Goal: Task Accomplishment & Management: Use online tool/utility

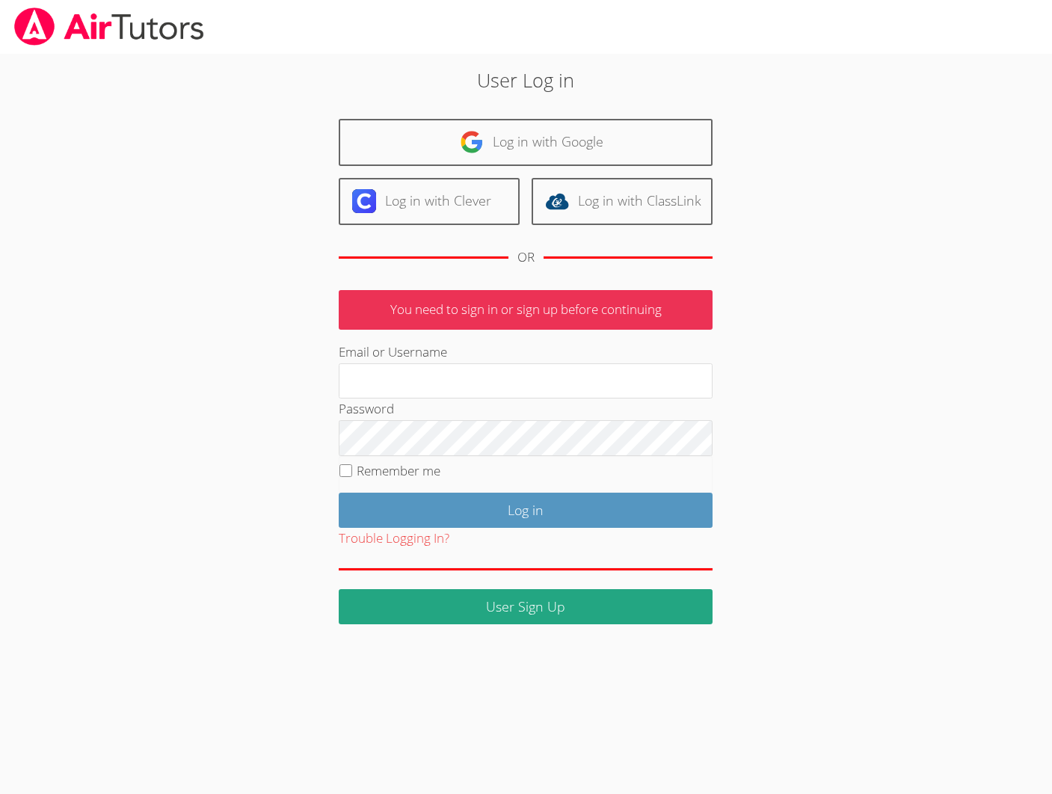
type input "gaguilarairtutors@gmail.com"
click at [418, 463] on label "Remember me" at bounding box center [399, 470] width 84 height 17
click at [352, 464] on input "Remember me" at bounding box center [345, 470] width 13 height 13
checkbox input "true"
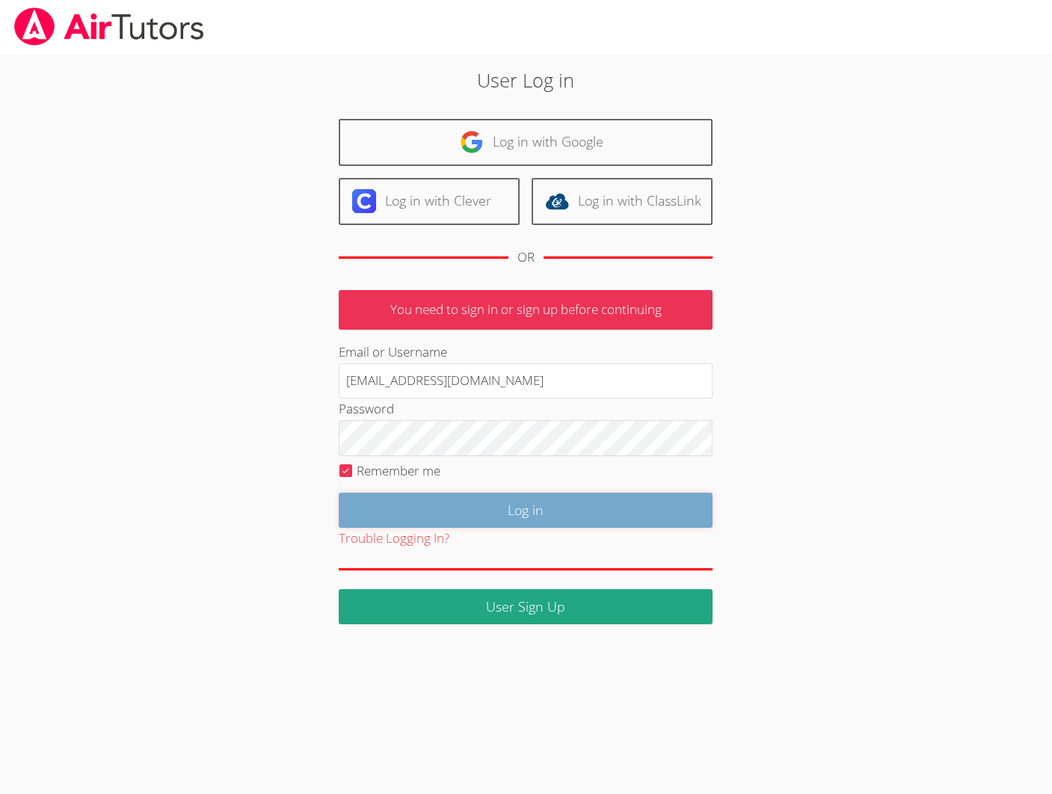
click at [475, 515] on input "Log in" at bounding box center [526, 510] width 374 height 35
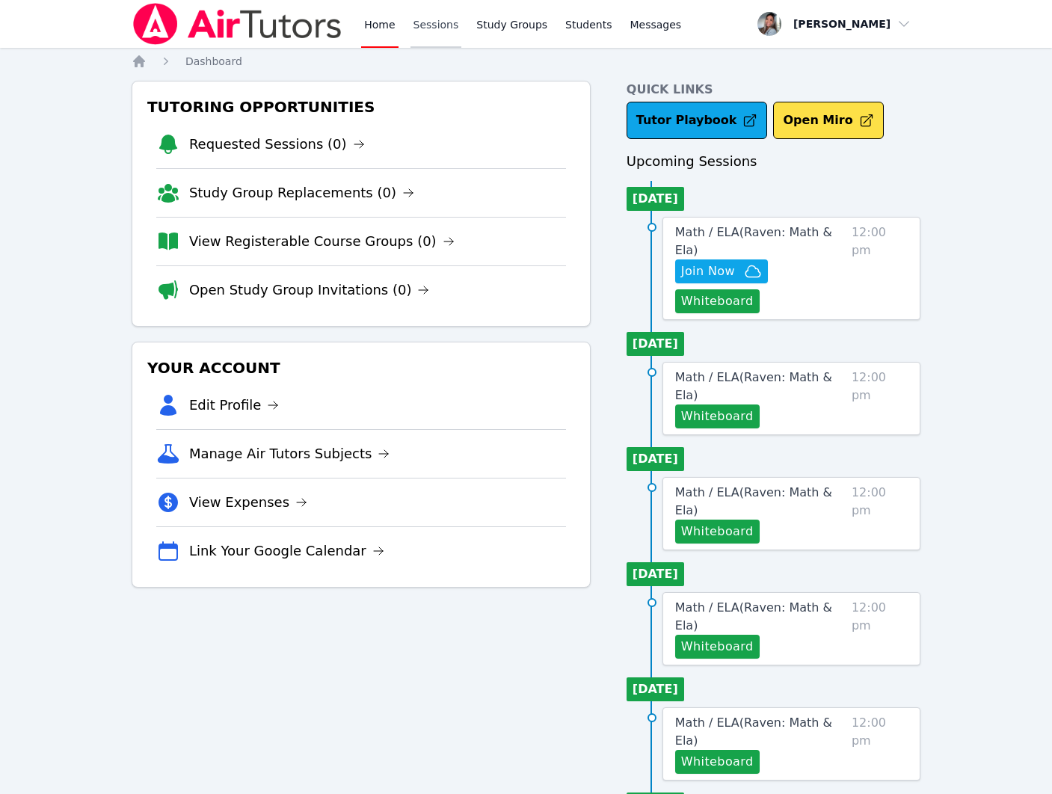
click at [422, 25] on link "Sessions" at bounding box center [436, 24] width 52 height 48
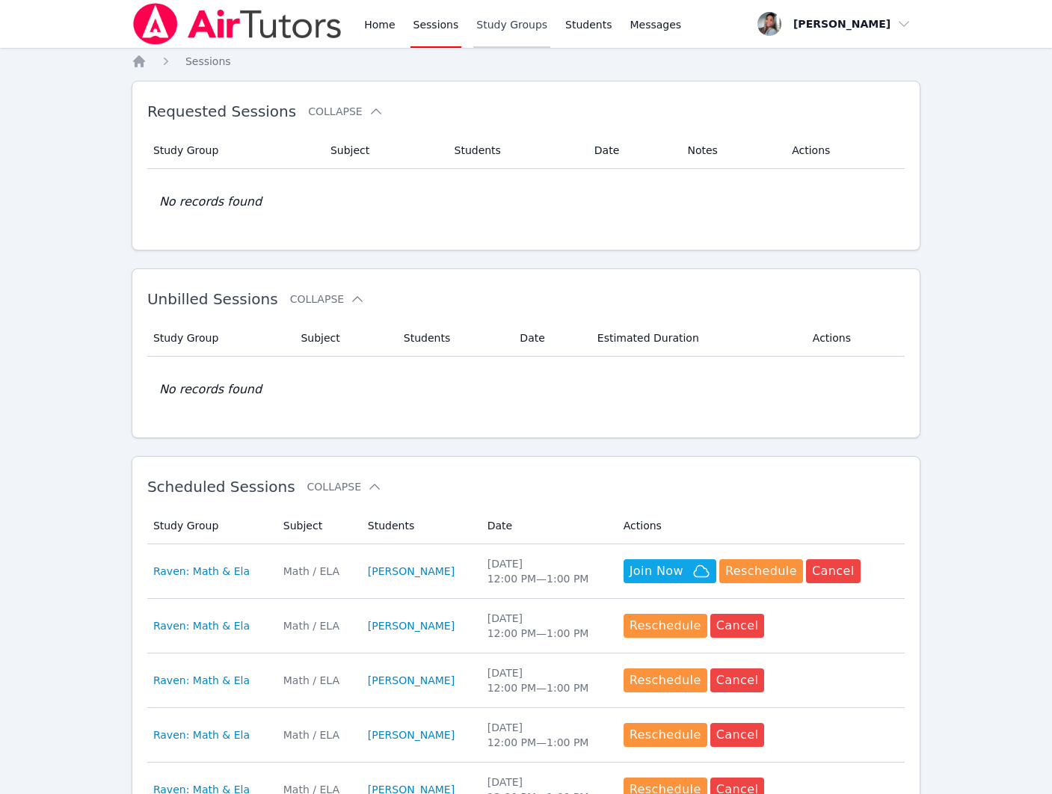
click at [505, 31] on link "Study Groups" at bounding box center [511, 24] width 77 height 48
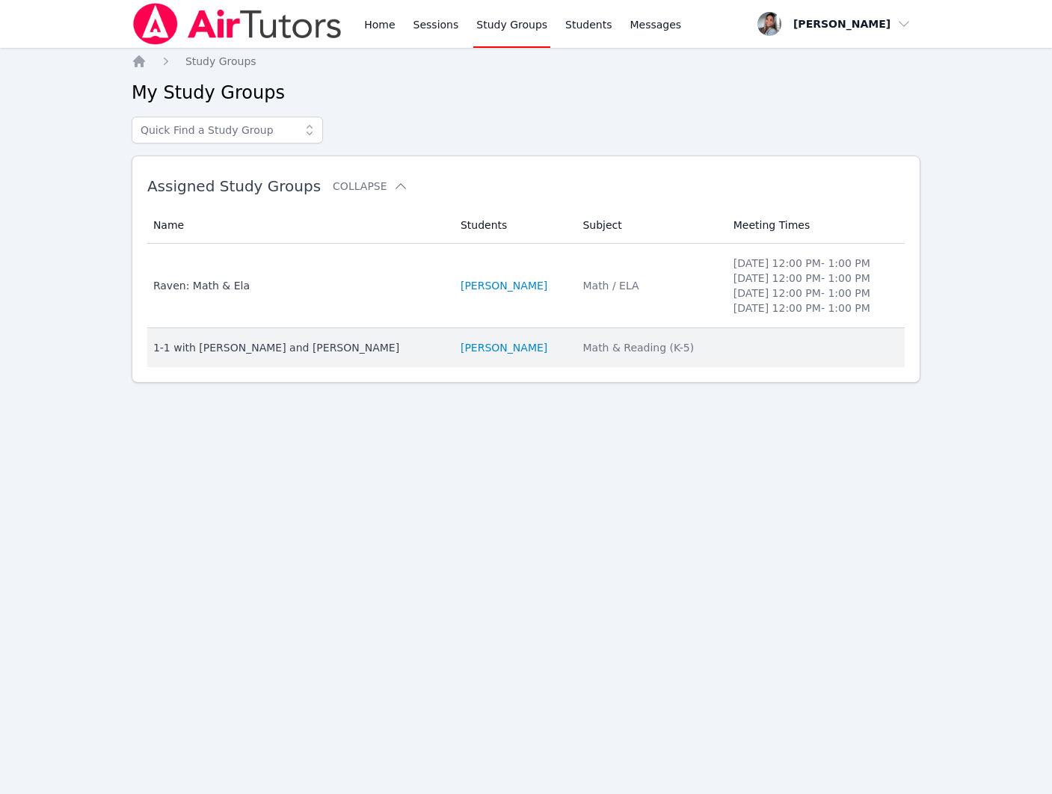
click at [674, 336] on td "Subject Math & Reading (K-5)" at bounding box center [648, 347] width 150 height 39
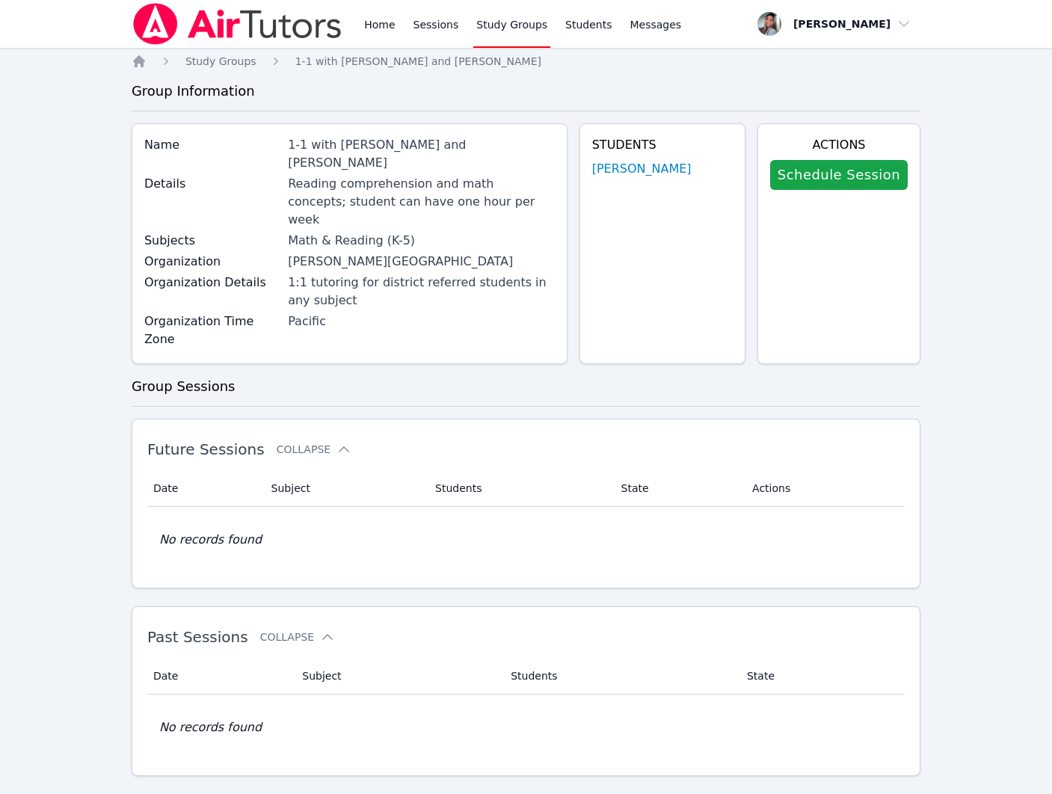
scroll to position [12, 0]
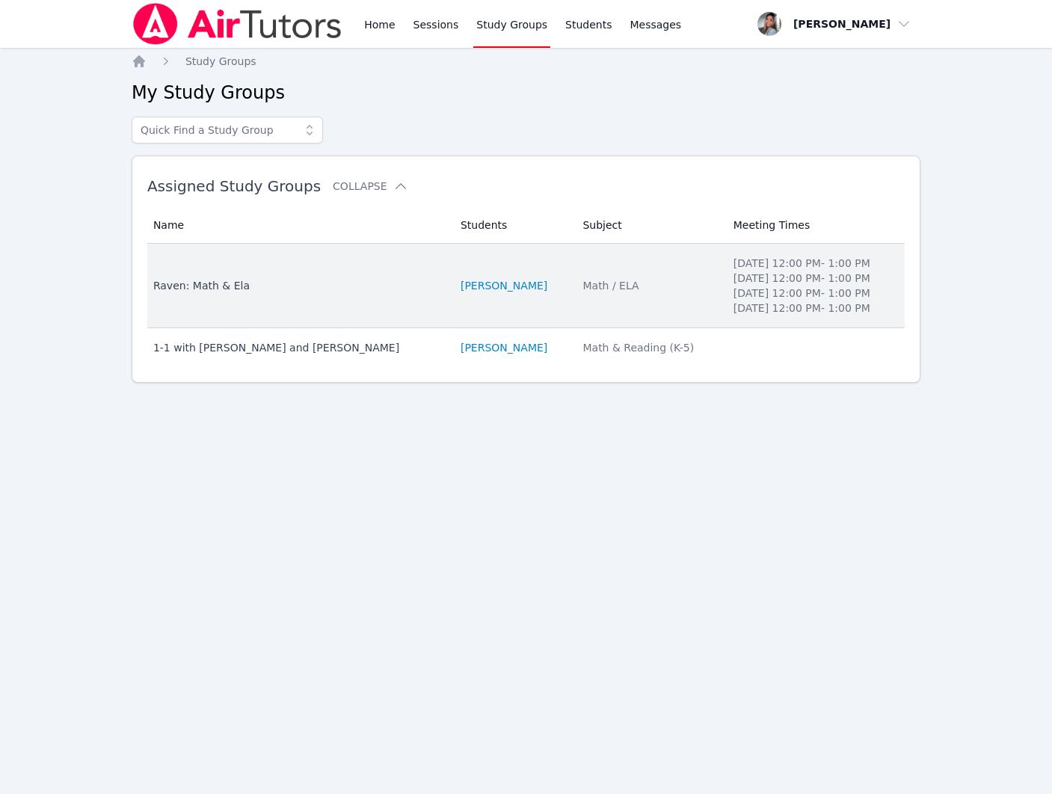
click at [565, 285] on li "RAVEN BROWN" at bounding box center [513, 285] width 105 height 15
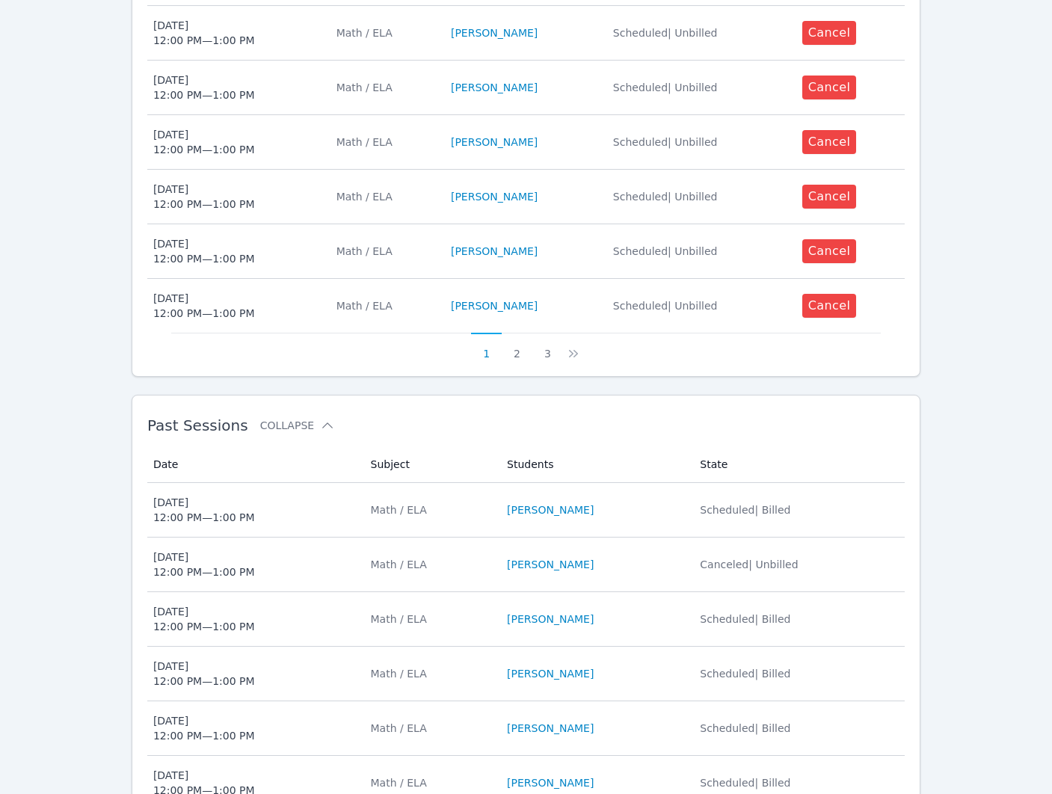
scroll to position [728, 0]
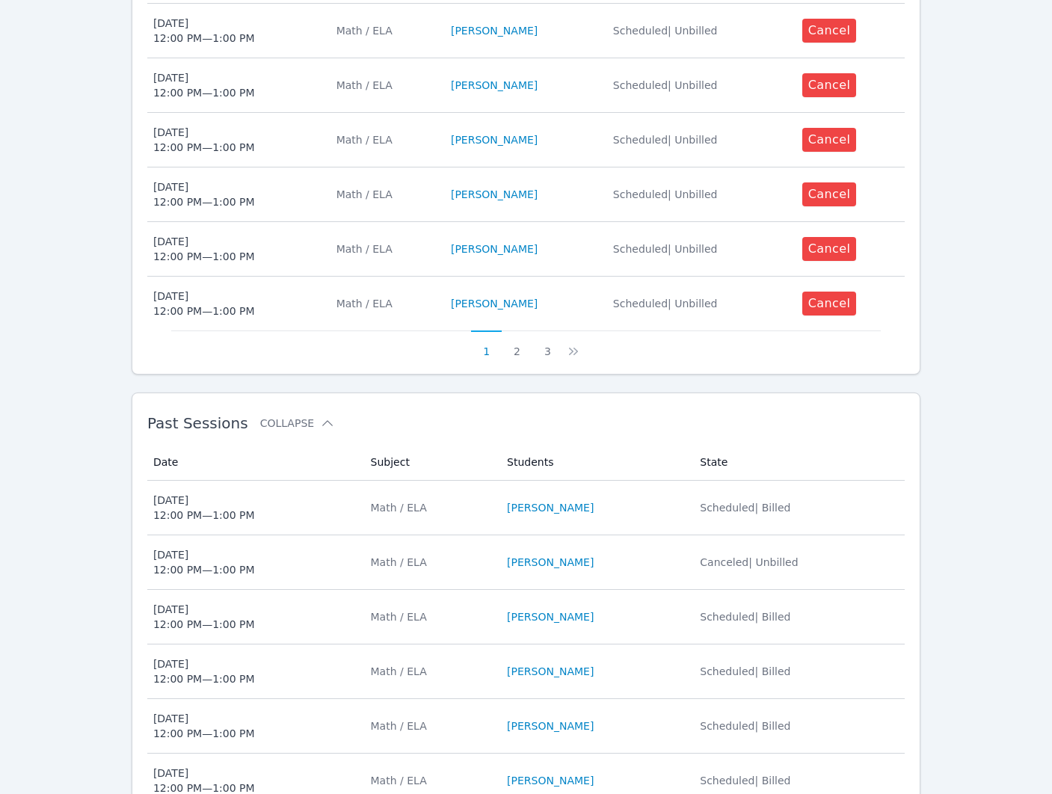
click at [654, 501] on td "Students RAVEN BROWN" at bounding box center [594, 508] width 193 height 55
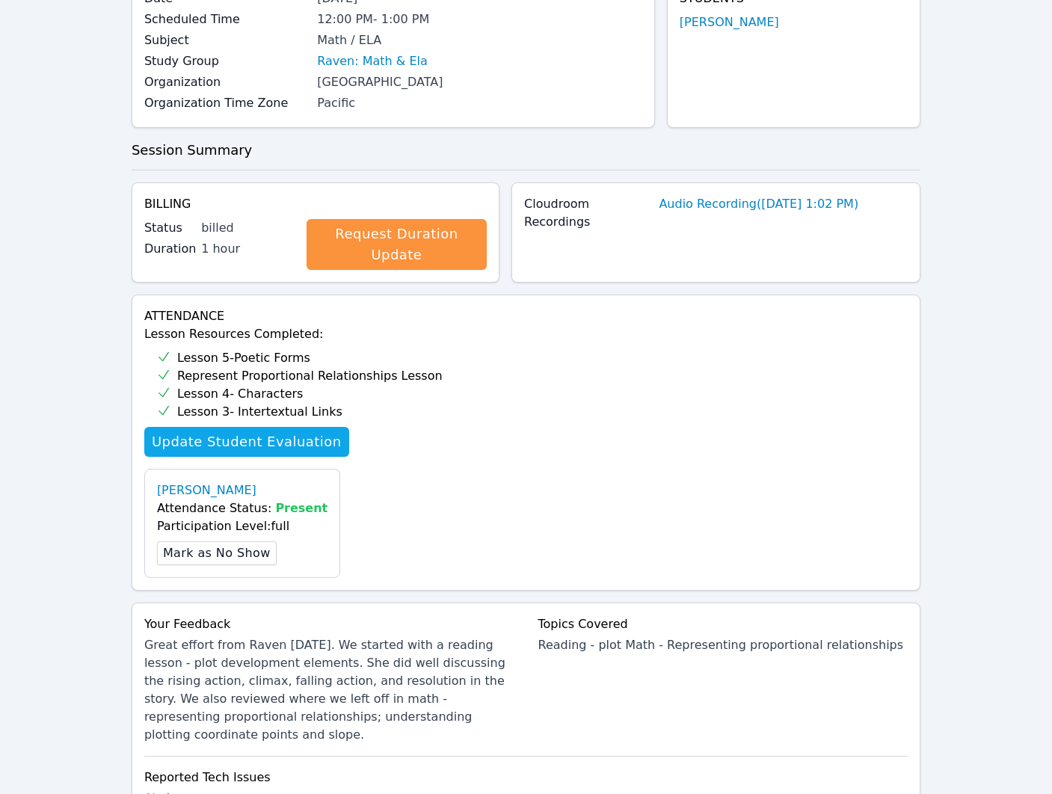
scroll to position [433, 0]
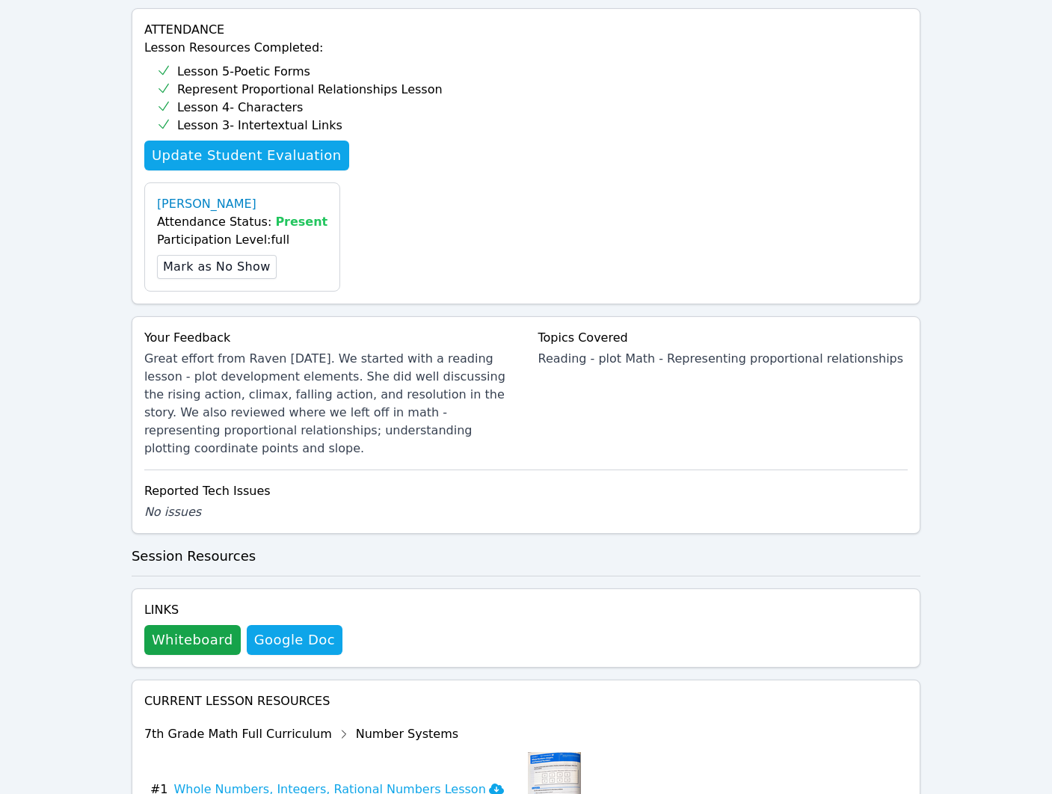
click at [170, 628] on div "Links Whiteboard Hidden Google Doc" at bounding box center [526, 627] width 789 height 79
click at [174, 625] on button "Whiteboard" at bounding box center [192, 640] width 96 height 30
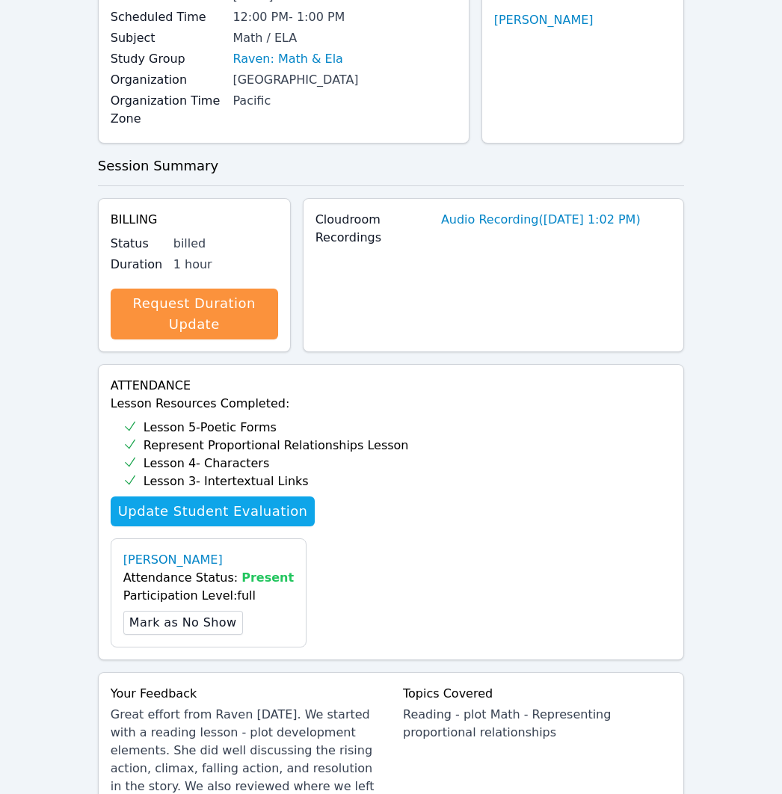
scroll to position [0, 0]
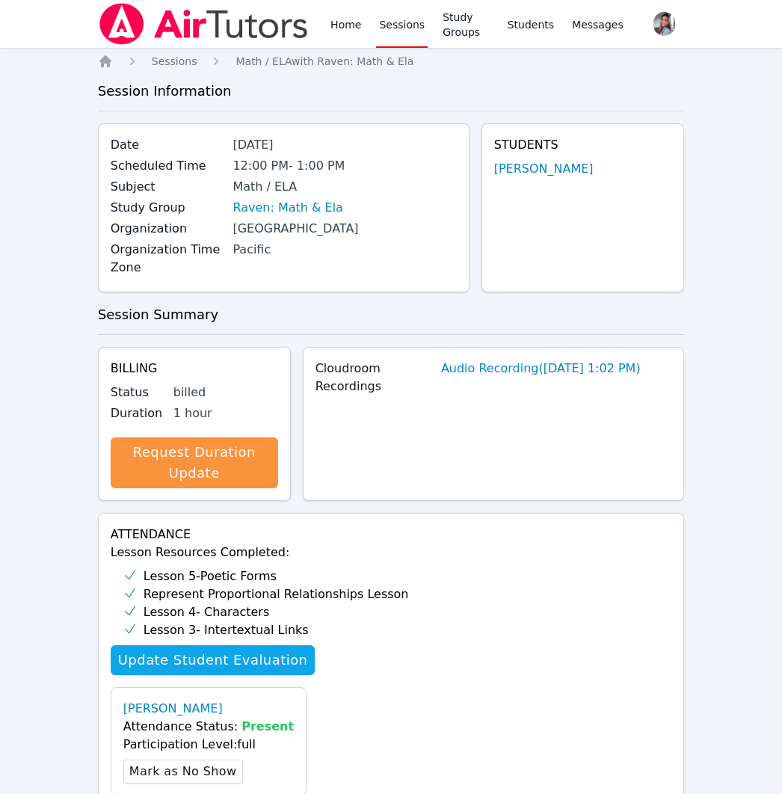
click at [399, 21] on link "Sessions" at bounding box center [402, 24] width 52 height 48
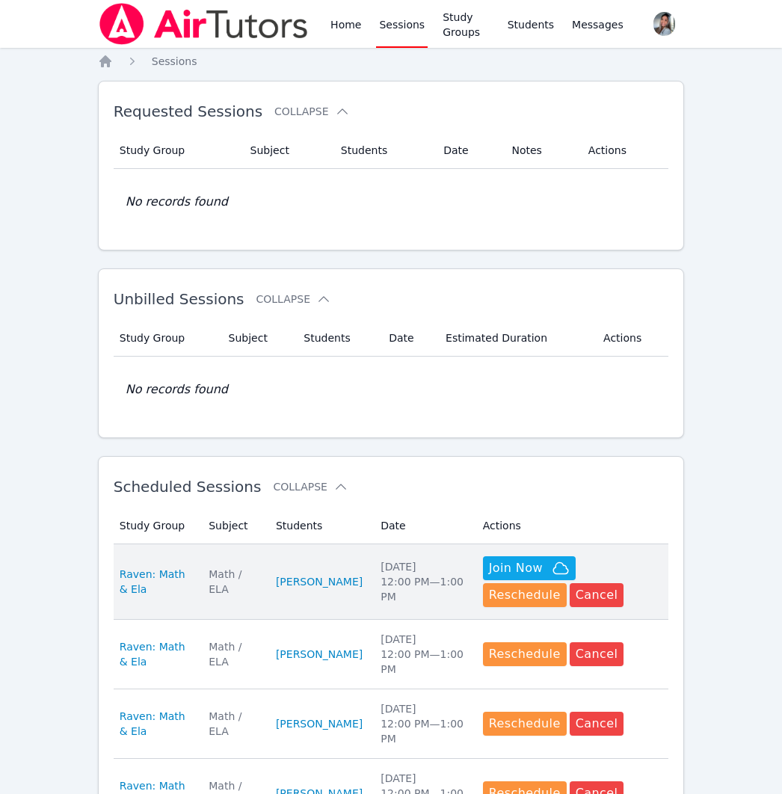
click at [582, 608] on td "Actions Hidden Join Now Reschedule Cancel" at bounding box center [571, 582] width 195 height 76
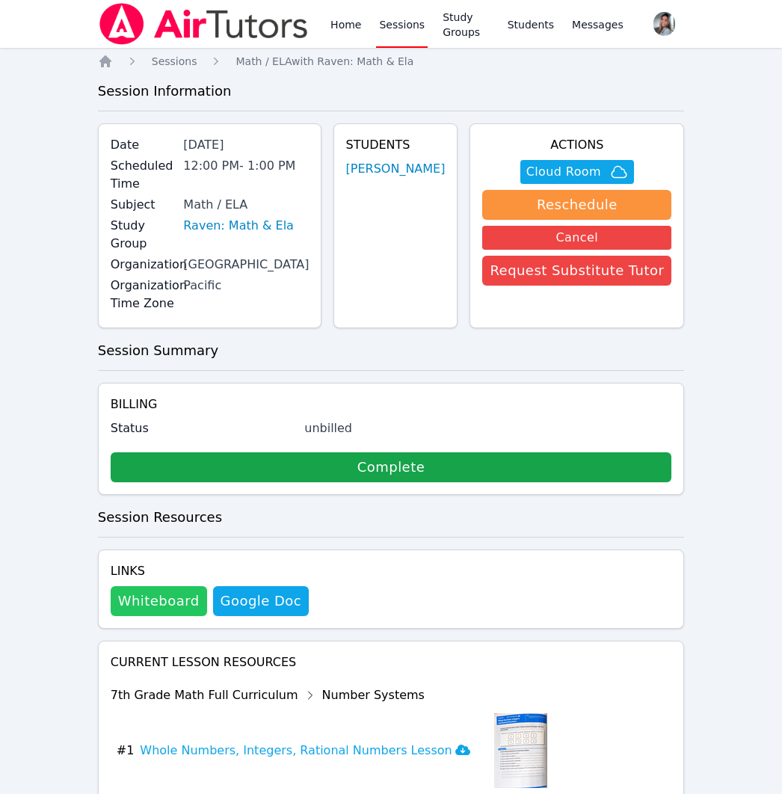
click at [163, 586] on button "Whiteboard" at bounding box center [159, 601] width 96 height 30
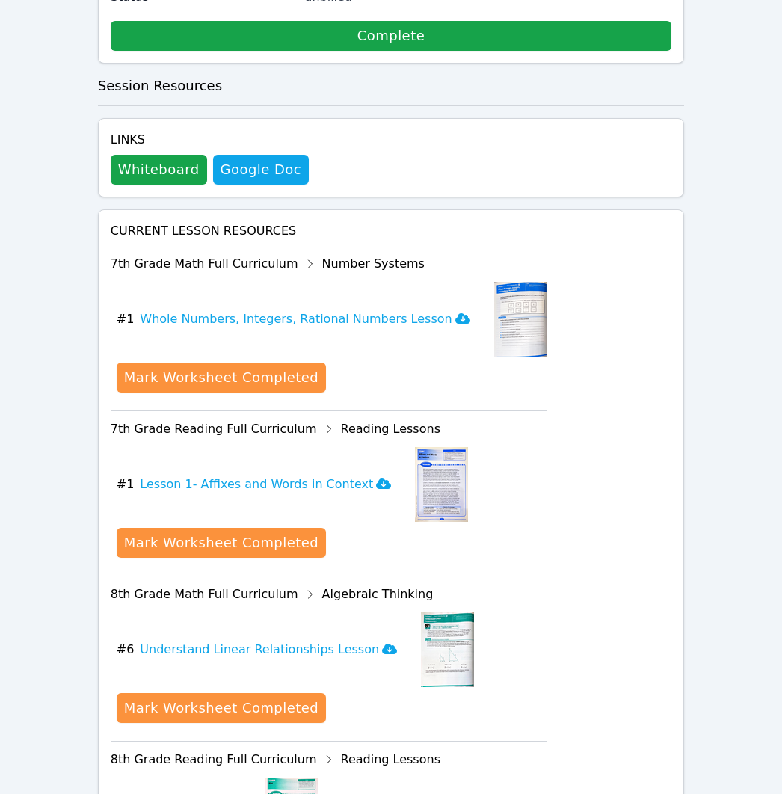
scroll to position [476, 0]
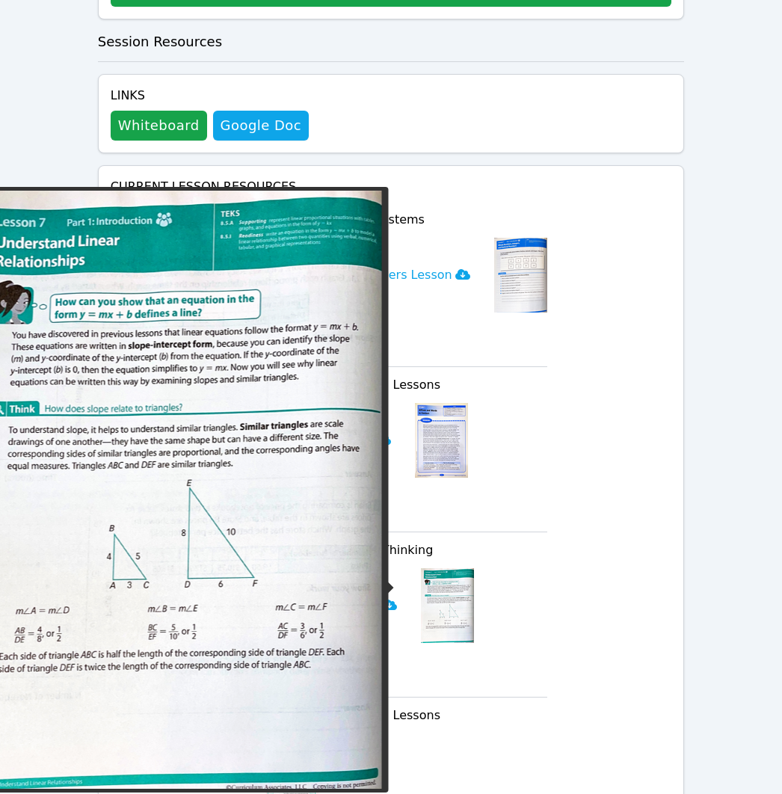
click at [422, 591] on img at bounding box center [447, 605] width 53 height 75
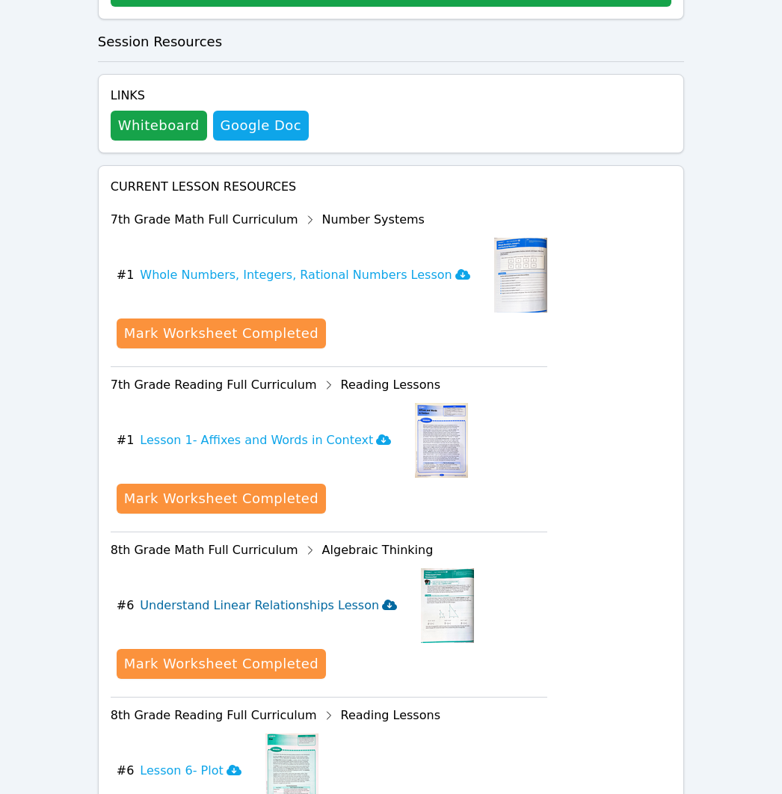
click at [326, 597] on h3 "Understand Linear Relationships Lesson" at bounding box center [268, 606] width 257 height 18
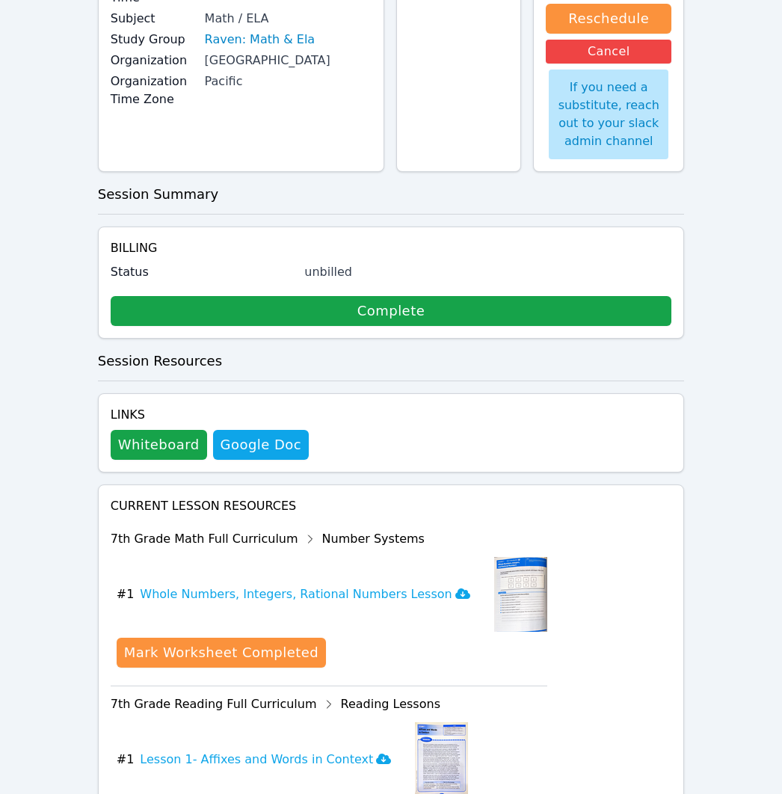
scroll to position [0, 0]
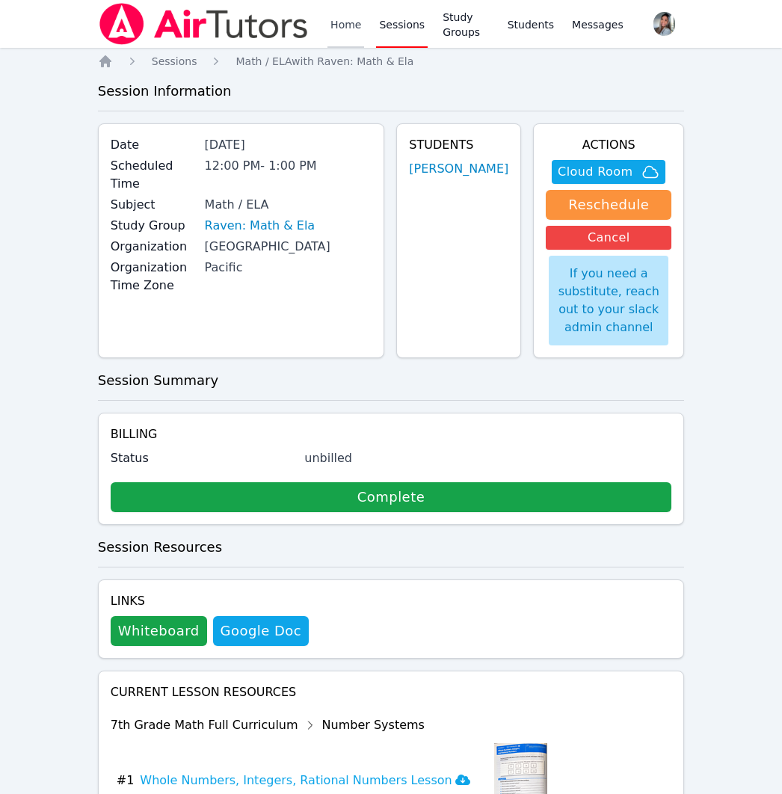
click at [330, 24] on link "Home" at bounding box center [345, 24] width 37 height 48
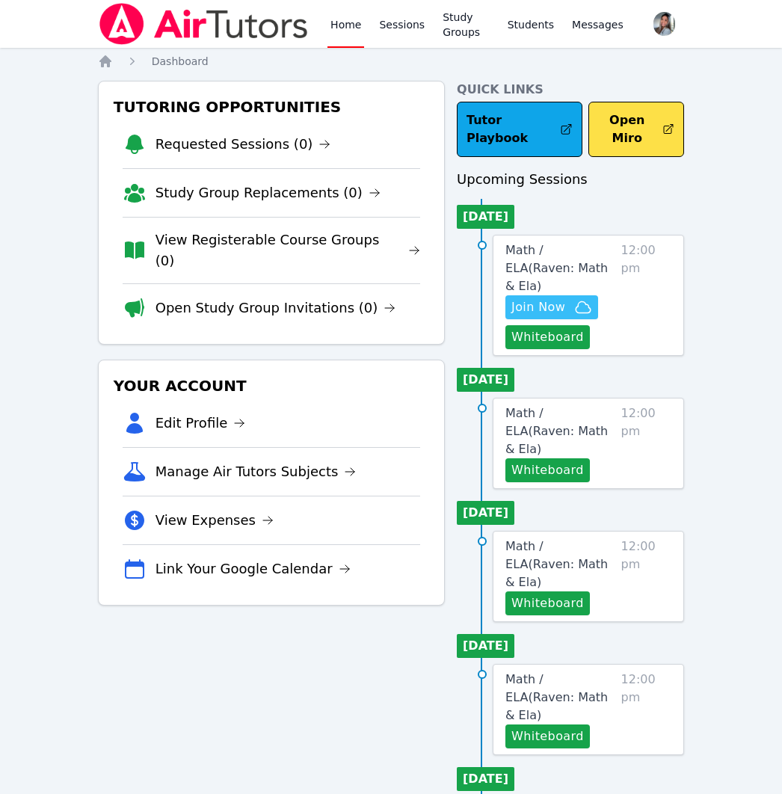
click at [572, 298] on span "Join Now" at bounding box center [551, 307] width 81 height 18
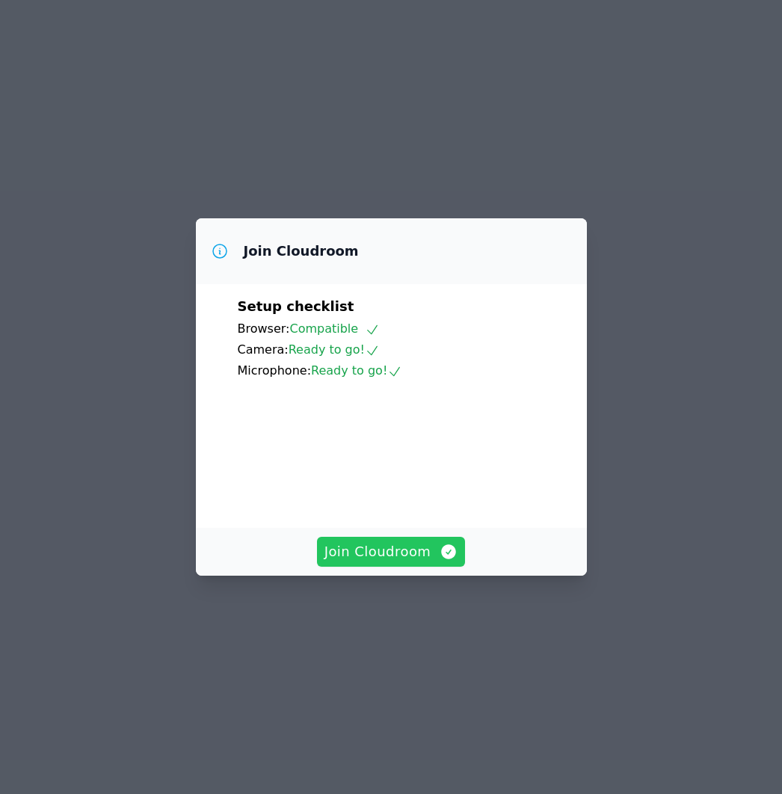
click at [407, 562] on span "Join Cloudroom" at bounding box center [391, 551] width 134 height 21
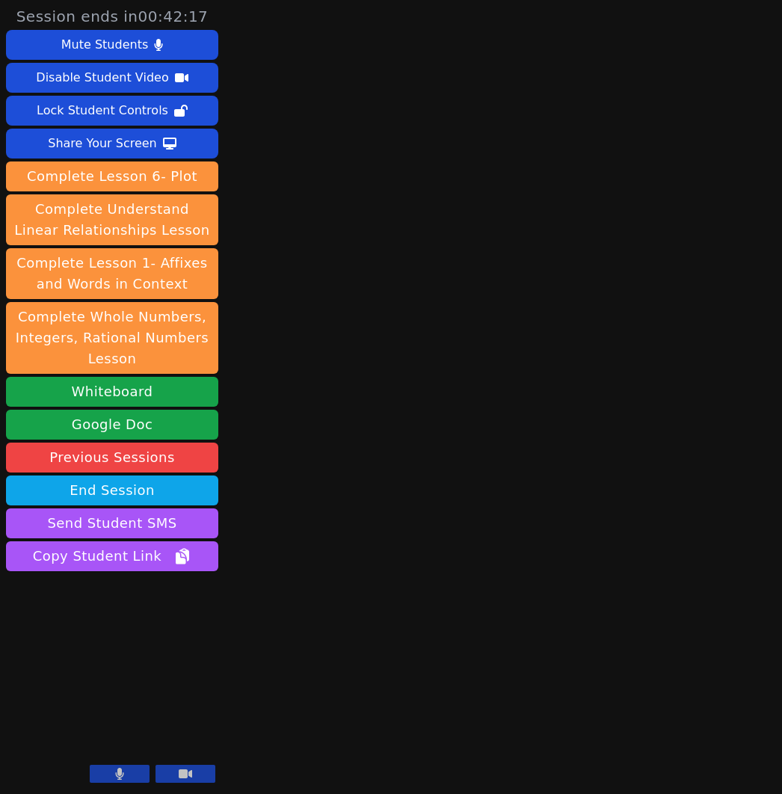
click at [112, 775] on button at bounding box center [120, 774] width 60 height 18
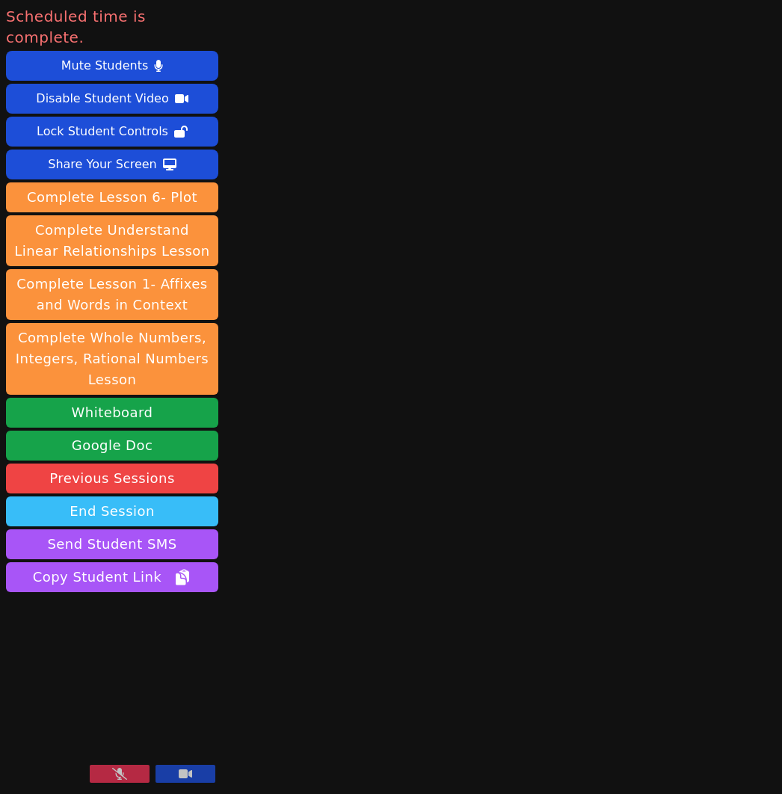
click at [86, 496] on button "End Session" at bounding box center [112, 511] width 212 height 30
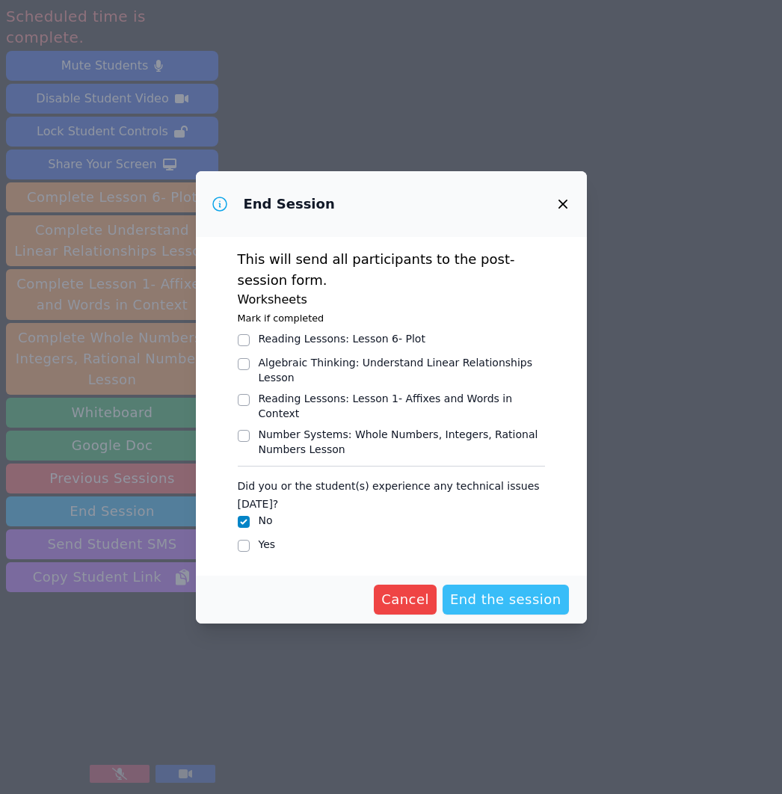
click at [505, 593] on span "End the session" at bounding box center [505, 599] width 111 height 21
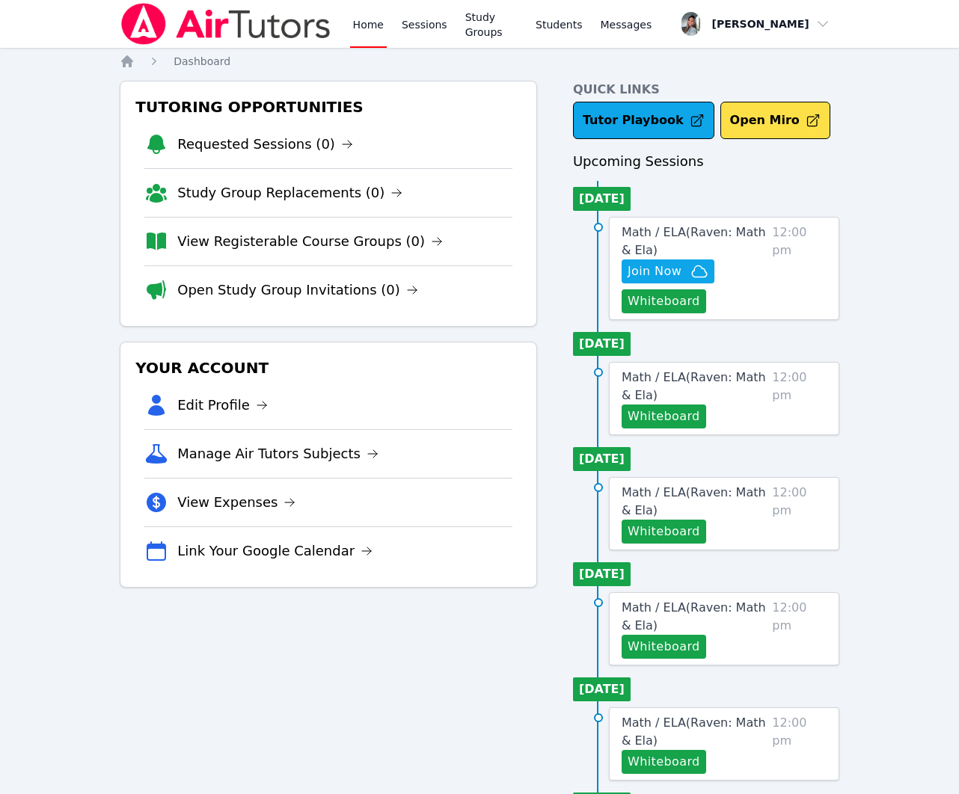
click at [176, 25] on img at bounding box center [226, 24] width 212 height 42
click at [559, 22] on link "Students" at bounding box center [558, 24] width 52 height 48
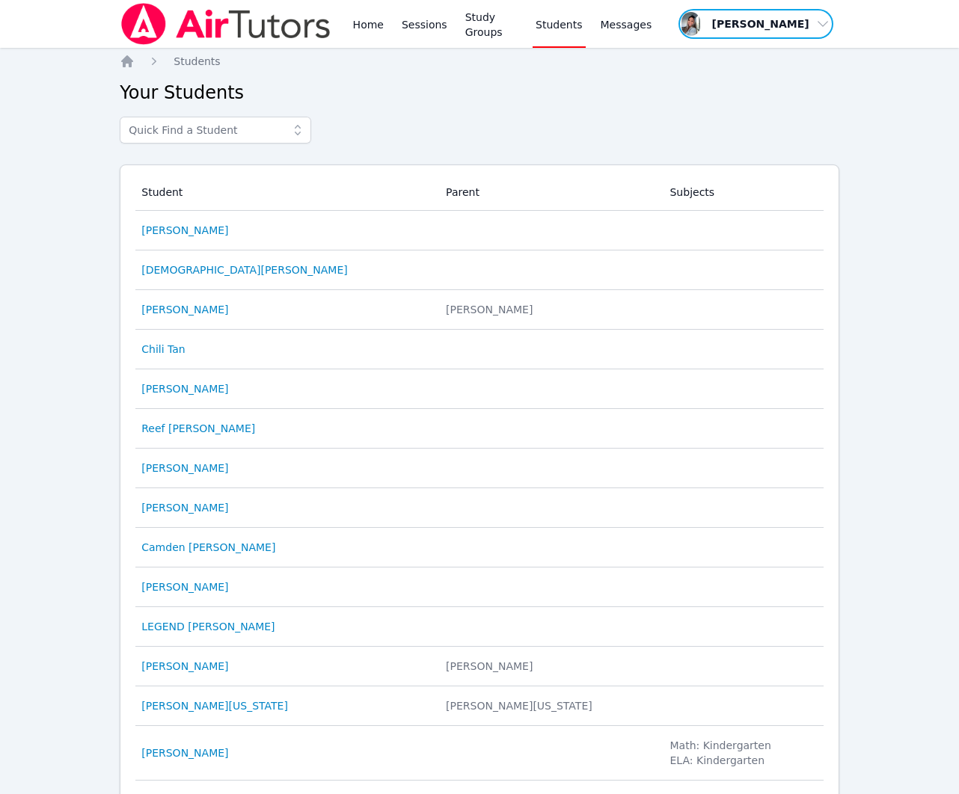
click at [732, 17] on span "button" at bounding box center [756, 23] width 158 height 33
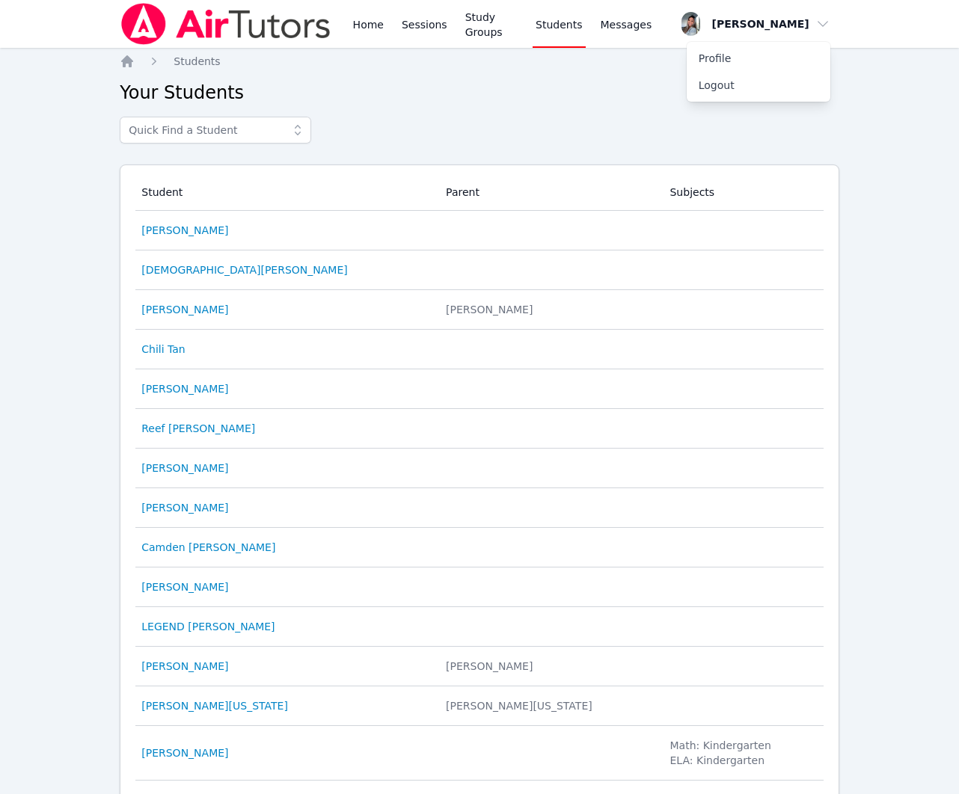
click at [348, 28] on div "Home Sessions Study Groups Students Messages" at bounding box center [387, 24] width 535 height 48
click at [364, 25] on link "Home" at bounding box center [368, 24] width 37 height 48
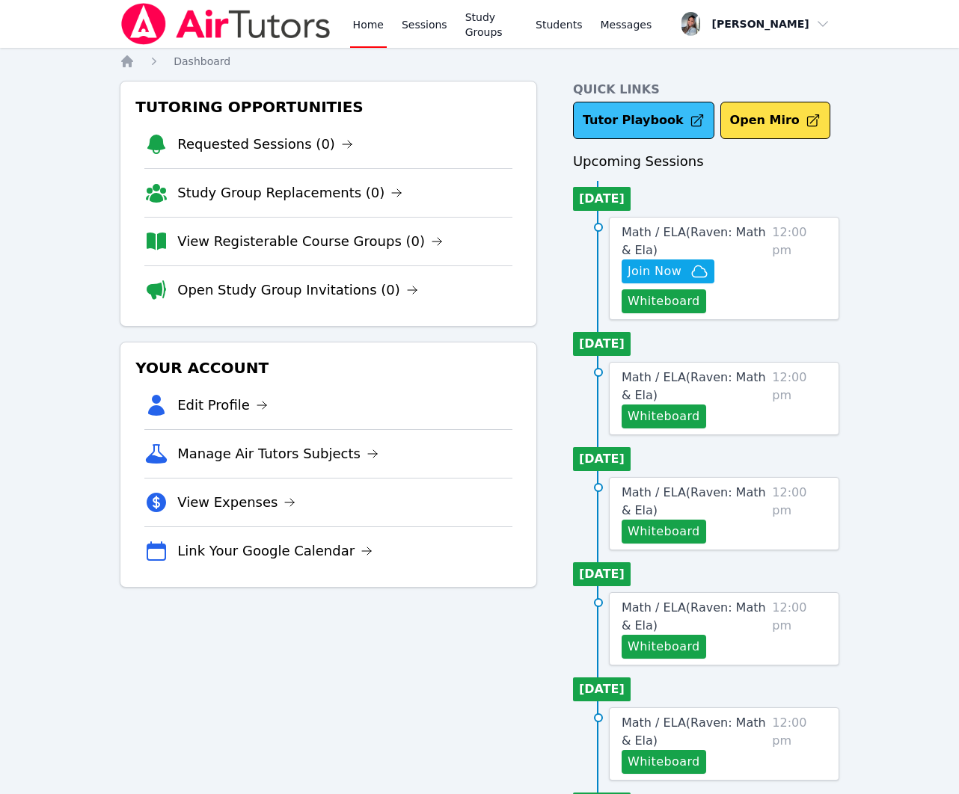
click at [646, 112] on link "Tutor Playbook" at bounding box center [643, 120] width 141 height 37
